Goal: Obtain resource: Download file/media

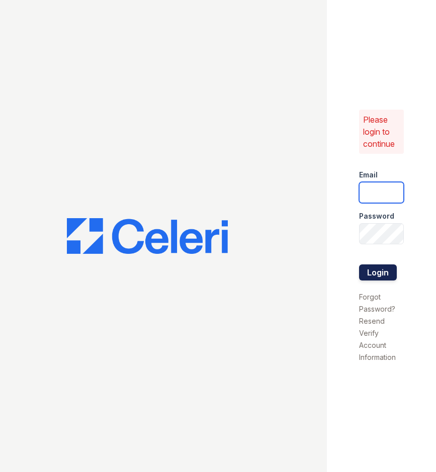
type input "[EMAIL_ADDRESS][DOMAIN_NAME]"
click at [369, 267] on button "Login" at bounding box center [378, 272] width 38 height 16
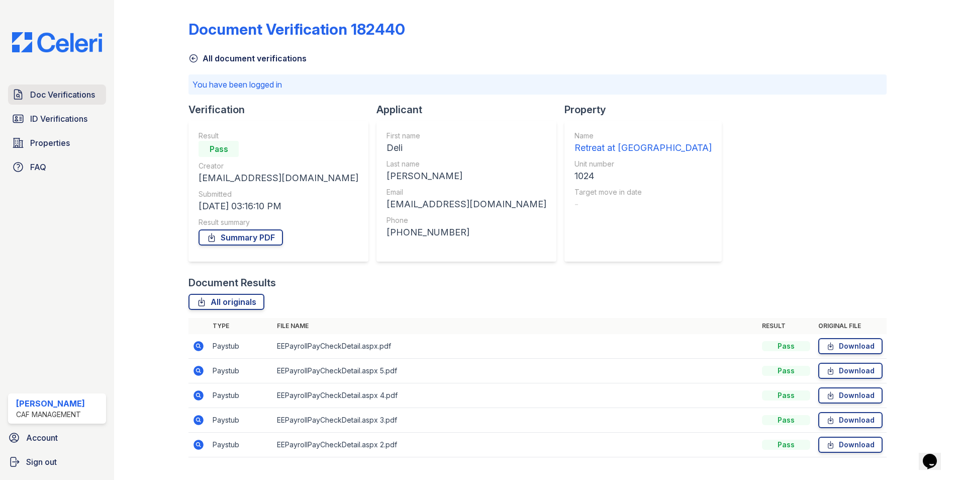
click at [82, 98] on span "Doc Verifications" at bounding box center [62, 94] width 65 height 12
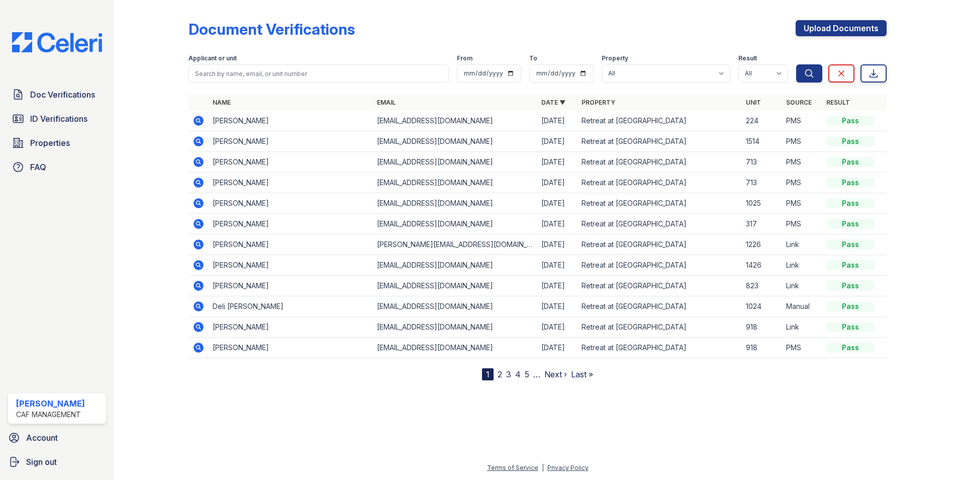
click at [197, 121] on icon at bounding box center [198, 120] width 3 height 3
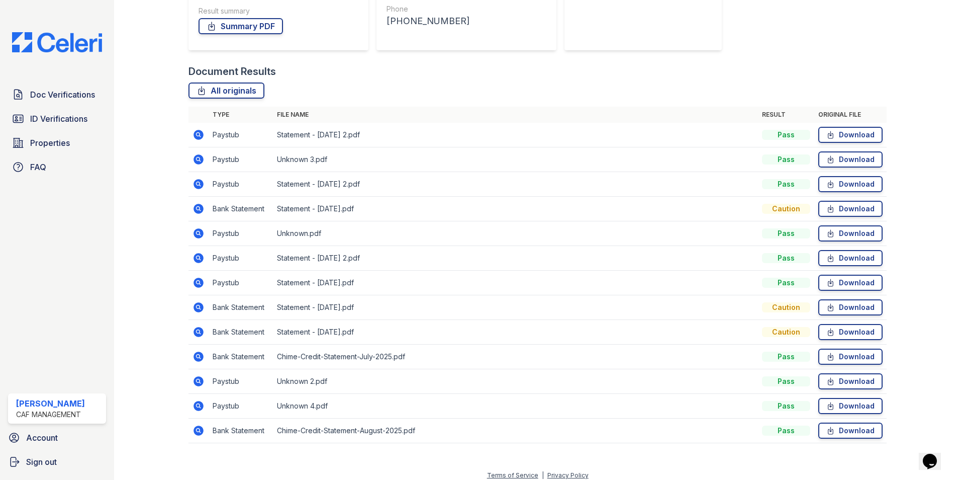
scroll to position [191, 0]
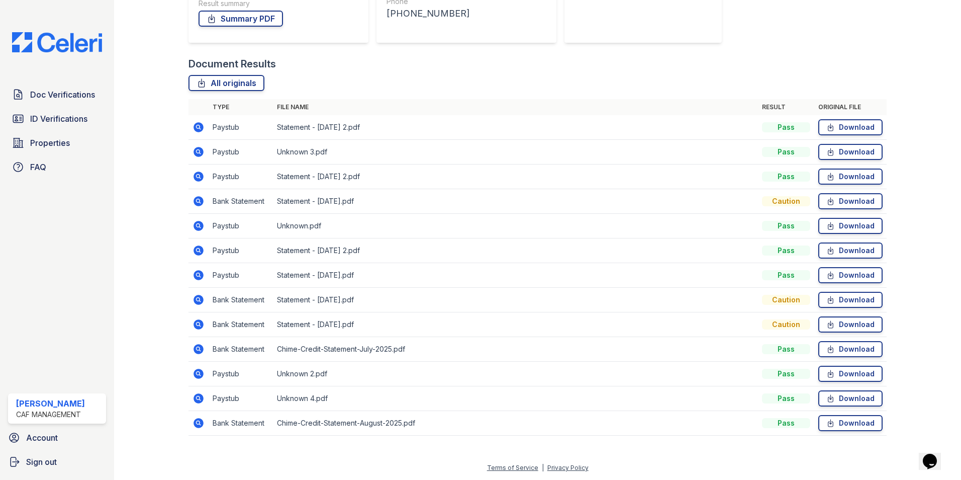
click at [796, 323] on div "Caution" at bounding box center [786, 324] width 48 height 10
click at [791, 325] on div "Caution" at bounding box center [786, 324] width 48 height 10
click at [831, 198] on link "Download" at bounding box center [850, 201] width 64 height 16
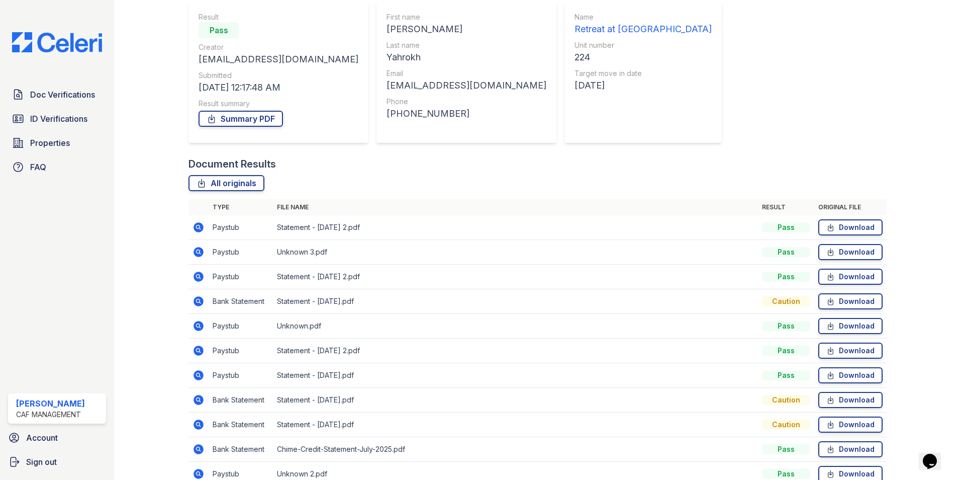
scroll to position [0, 0]
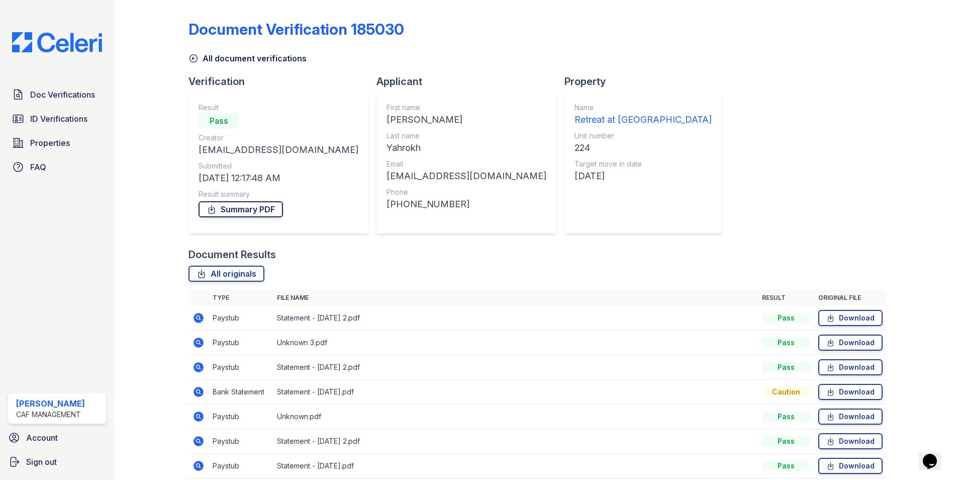
click at [261, 212] on link "Summary PDF" at bounding box center [241, 209] width 84 height 16
click at [75, 94] on span "Doc Verifications" at bounding box center [62, 94] width 65 height 12
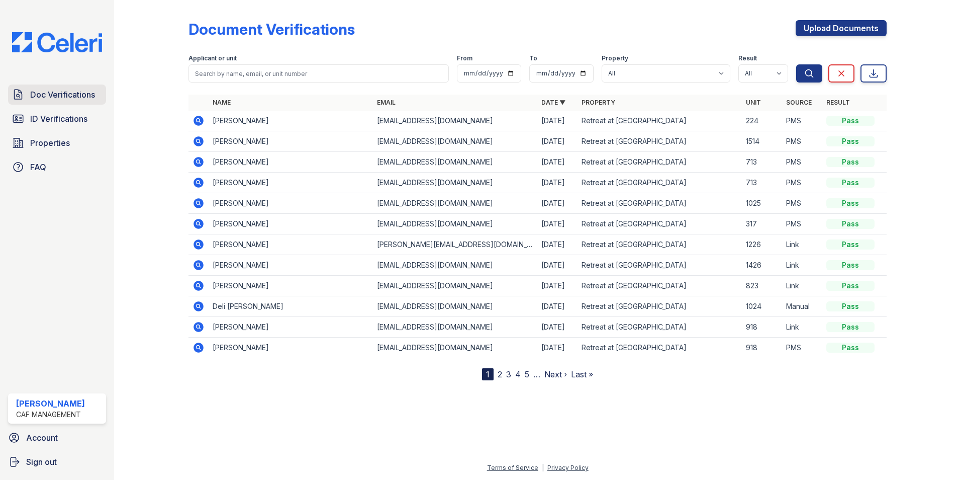
click at [59, 100] on span "Doc Verifications" at bounding box center [62, 94] width 65 height 12
click at [64, 91] on span "Doc Verifications" at bounding box center [62, 94] width 65 height 12
click at [503, 375] on nav "1 2 3 4 5 … Next › Last »" at bounding box center [537, 374] width 111 height 12
click at [501, 376] on link "2" at bounding box center [500, 374] width 5 height 10
click at [197, 120] on icon at bounding box center [199, 121] width 12 height 12
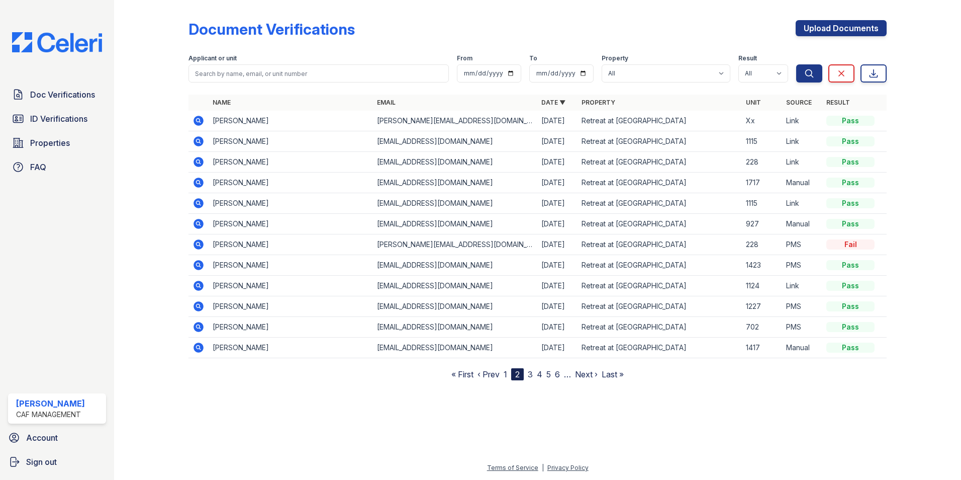
click at [197, 120] on icon at bounding box center [199, 121] width 12 height 12
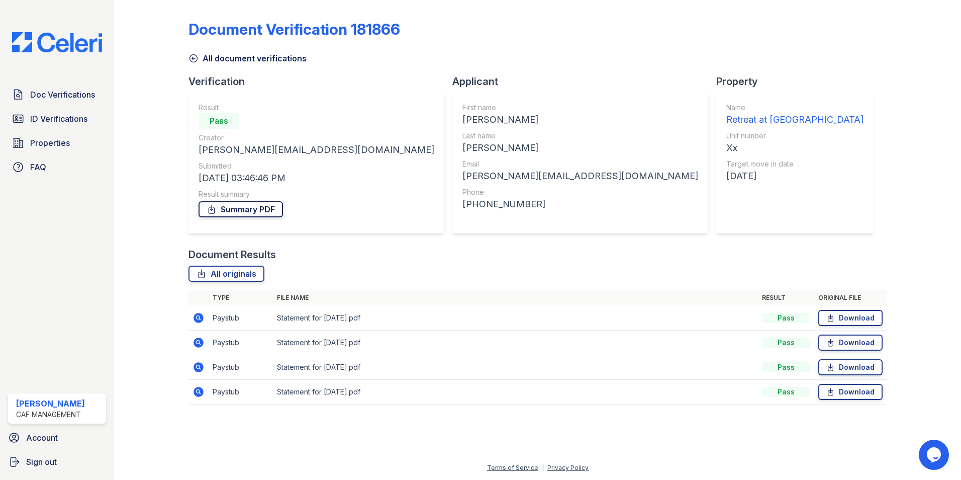
click at [267, 209] on link "Summary PDF" at bounding box center [241, 209] width 84 height 16
